Goal: Transaction & Acquisition: Purchase product/service

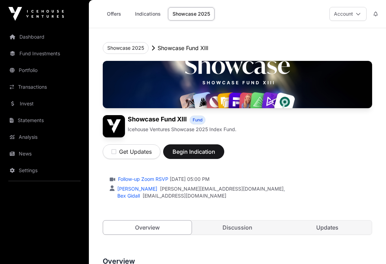
scroll to position [4, 0]
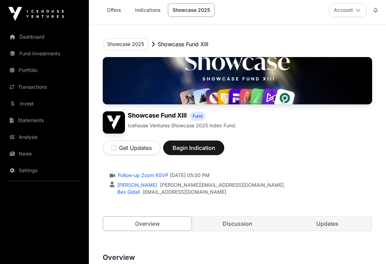
click at [192, 8] on link "Showcase 2025" at bounding box center [191, 9] width 47 height 13
click at [201, 11] on link "Showcase 2025" at bounding box center [191, 9] width 47 height 13
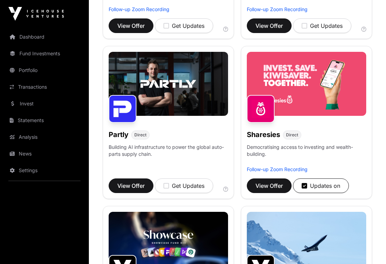
scroll to position [551, 0]
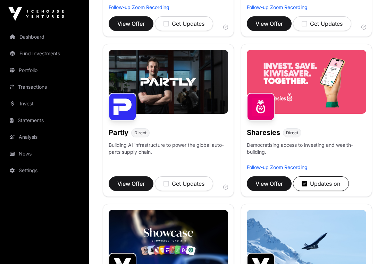
click at [272, 184] on span "View Offer" at bounding box center [269, 183] width 27 height 8
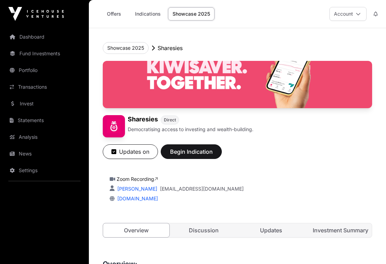
click at [201, 154] on span "Begin Indication" at bounding box center [192, 151] width 44 height 8
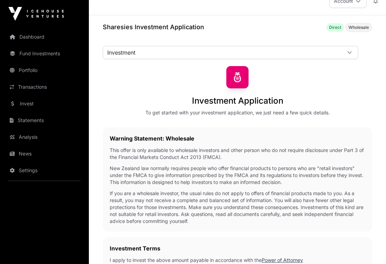
scroll to position [13, 0]
click at [142, 53] on span "Investment" at bounding box center [222, 52] width 238 height 13
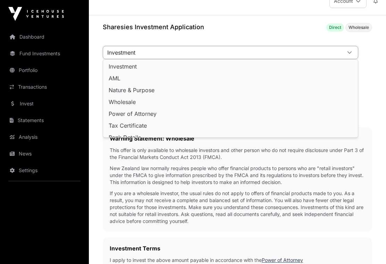
click at [121, 169] on p "New Zealand law normally requires people who offer financial products to person…" at bounding box center [238, 175] width 256 height 21
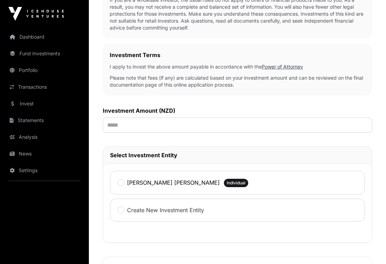
scroll to position [207, 0]
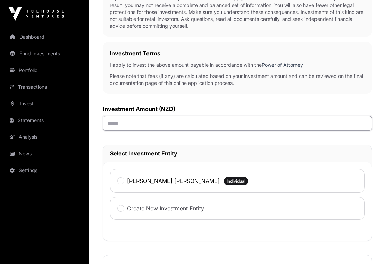
click at [121, 121] on input "text" at bounding box center [238, 123] width 270 height 15
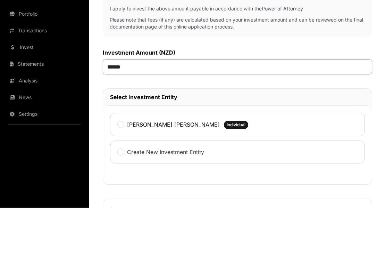
type input "*******"
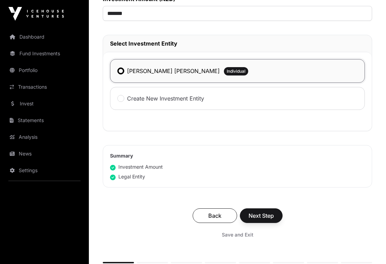
scroll to position [318, 0]
click at [262, 215] on span "Next Step" at bounding box center [261, 215] width 25 height 8
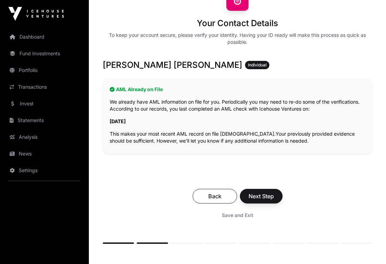
scroll to position [90, 0]
click at [261, 195] on span "Next Step" at bounding box center [261, 196] width 25 height 8
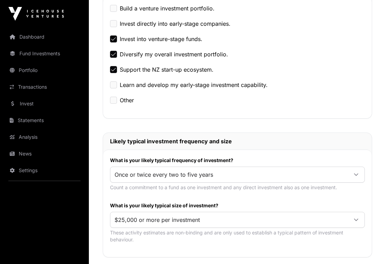
scroll to position [248, 0]
click at [137, 174] on span "Once or twice every two to five years" at bounding box center [230, 174] width 238 height 13
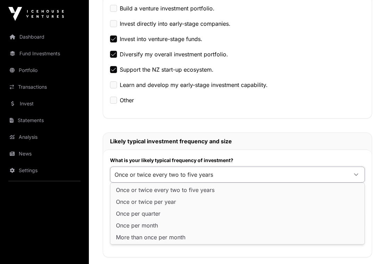
click at [100, 160] on div "Sharesies Investment Application Direct Wholesale Nature & Purpose Investment A…" at bounding box center [237, 125] width 297 height 676
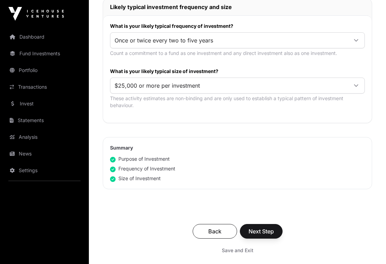
scroll to position [383, 0]
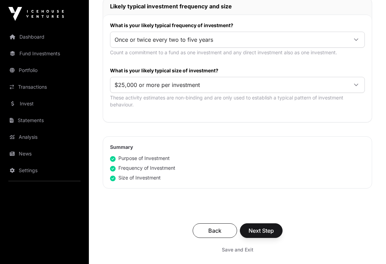
click at [263, 230] on span "Next Step" at bounding box center [261, 230] width 25 height 8
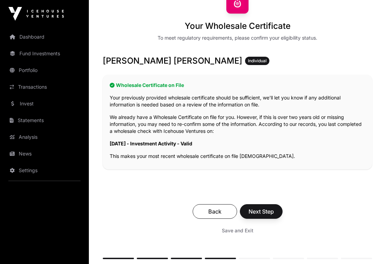
scroll to position [88, 0]
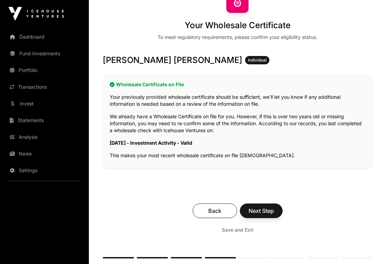
click at [262, 210] on span "Next Step" at bounding box center [261, 211] width 25 height 8
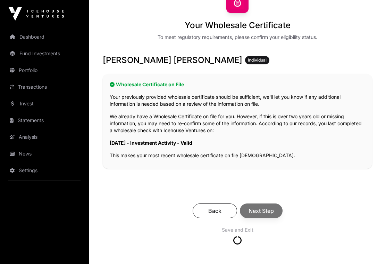
scroll to position [88, 0]
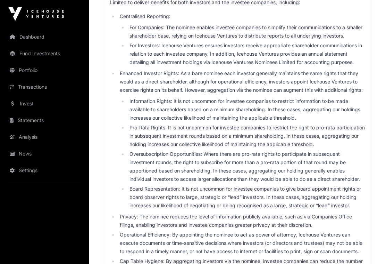
scroll to position [279, 0]
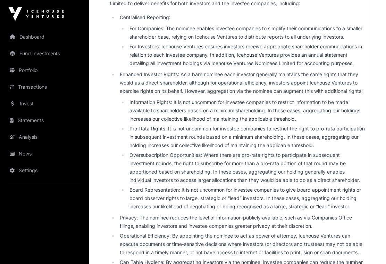
click at [117, 18] on ul "Centralised Reporting: For Companies: The nominee enables investee companies to…" at bounding box center [237, 148] width 255 height 270
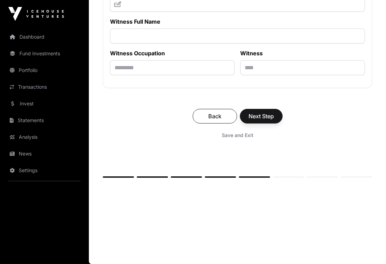
scroll to position [5171, 0]
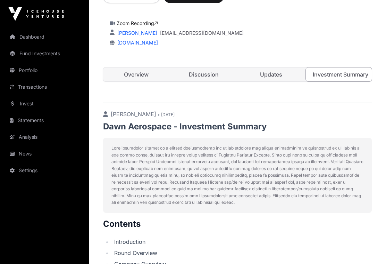
scroll to position [155, 0]
click at [269, 74] on link "Updates" at bounding box center [271, 75] width 66 height 14
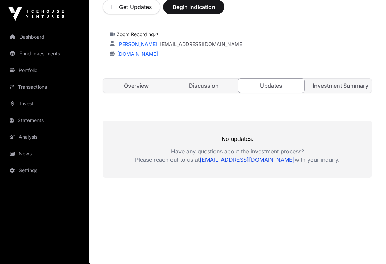
scroll to position [145, 0]
click at [202, 85] on link "Discussion" at bounding box center [204, 86] width 66 height 14
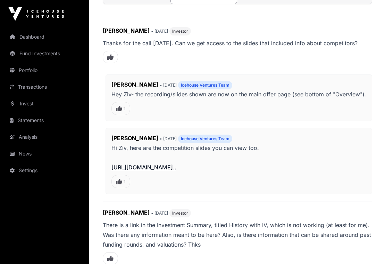
scroll to position [233, 0]
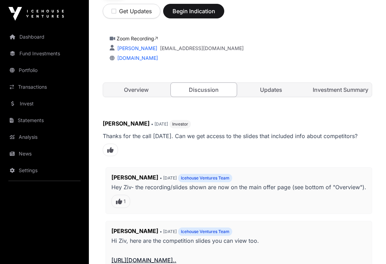
click at [133, 89] on link "Overview" at bounding box center [136, 90] width 66 height 14
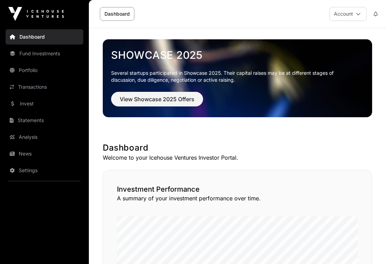
click at [151, 99] on span "View Showcase 2025 Offers" at bounding box center [157, 99] width 75 height 8
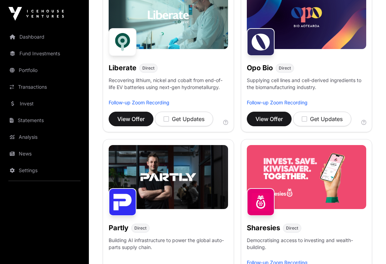
scroll to position [544, 0]
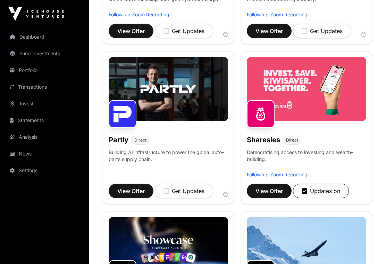
click at [274, 190] on span "View Offer" at bounding box center [269, 191] width 27 height 8
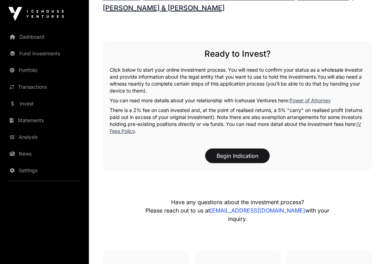
scroll to position [900, 0]
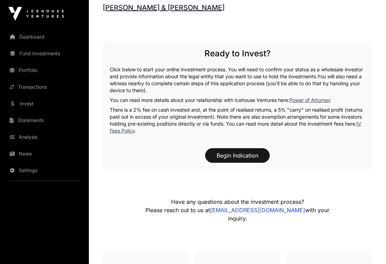
click at [122, 121] on link "IV Fees Policy" at bounding box center [236, 127] width 252 height 13
